Goal: Find specific page/section: Find specific page/section

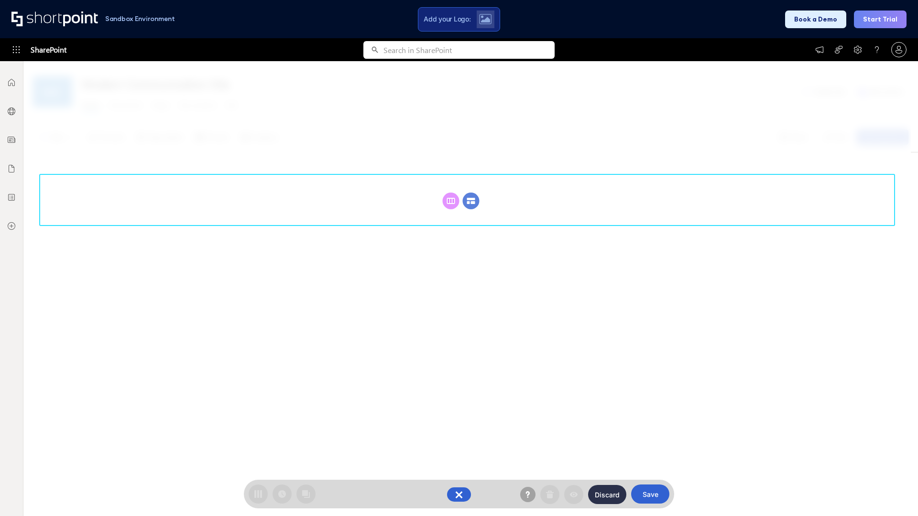
click at [471, 201] on circle at bounding box center [471, 201] width 17 height 17
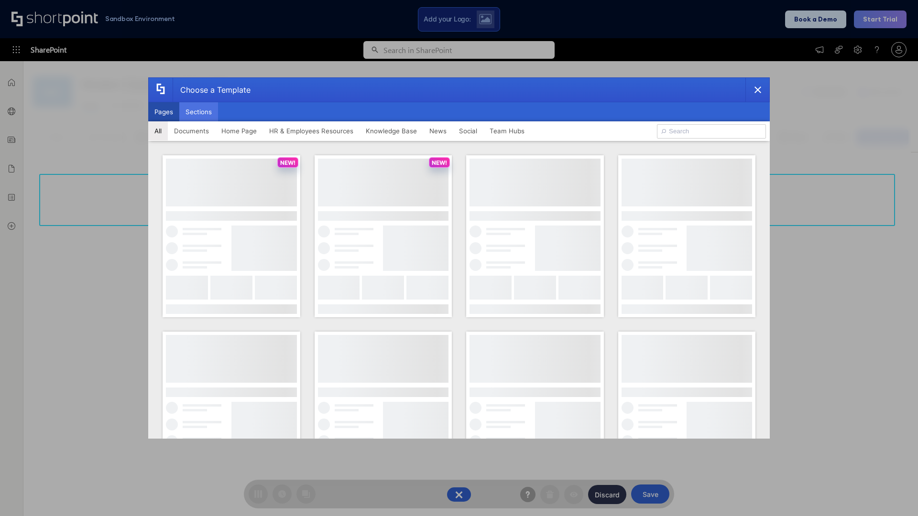
click at [198, 112] on button "Sections" at bounding box center [198, 111] width 39 height 19
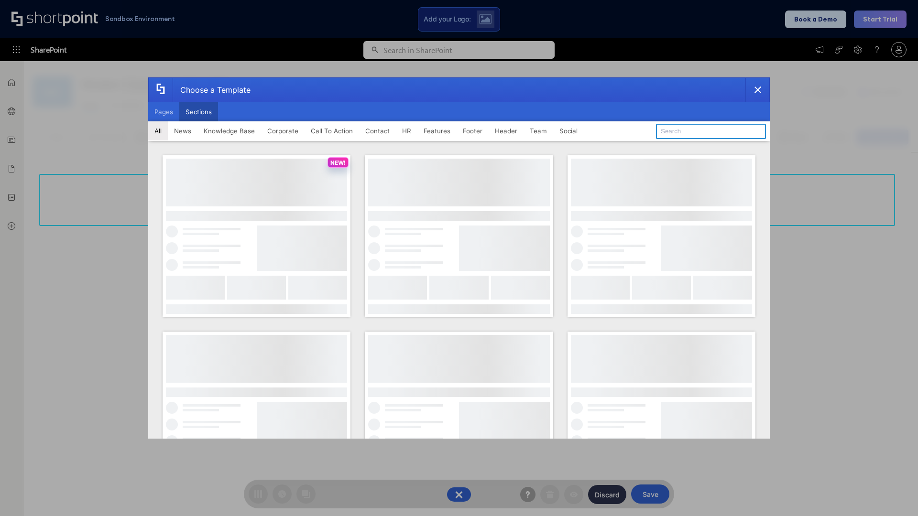
type input "Footer 6"
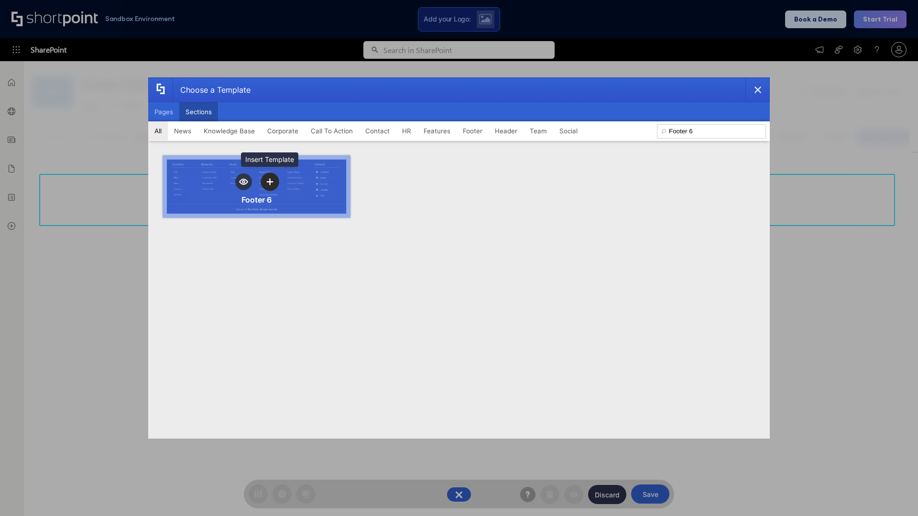
click at [270, 182] on icon "template selector" at bounding box center [269, 181] width 7 height 7
